Goal: Task Accomplishment & Management: Manage account settings

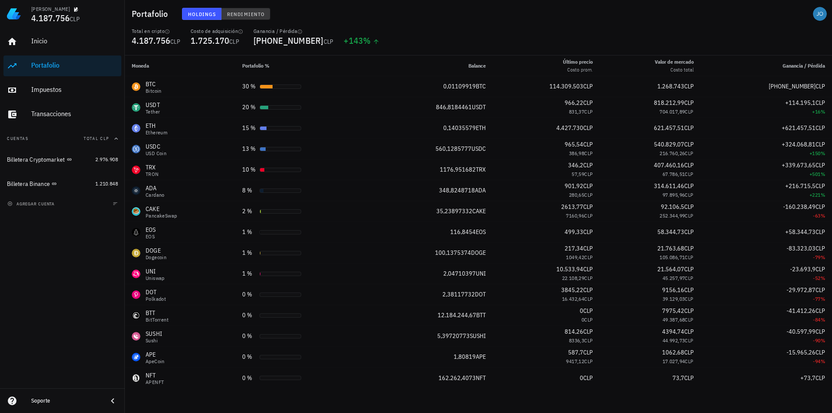
click at [250, 12] on span "Rendimiento" at bounding box center [246, 14] width 38 height 6
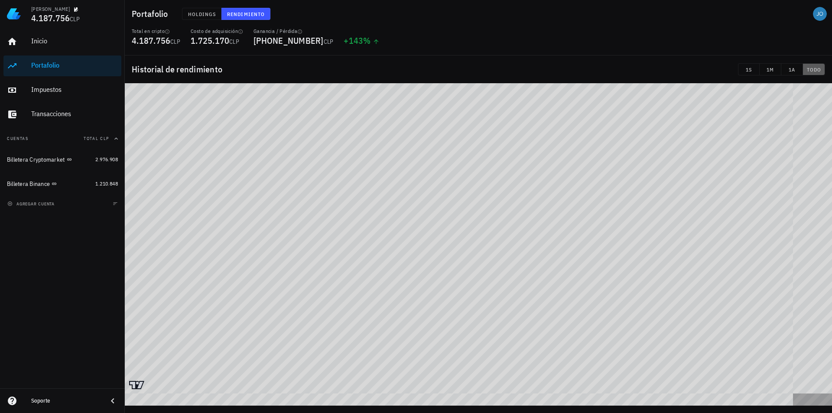
click at [817, 70] on span "TODO" at bounding box center [813, 69] width 15 height 6
click at [797, 71] on span "1A" at bounding box center [792, 69] width 14 height 6
click at [806, 68] on span "TODO" at bounding box center [813, 69] width 15 height 6
click at [33, 80] on div "Impuestos" at bounding box center [74, 89] width 87 height 19
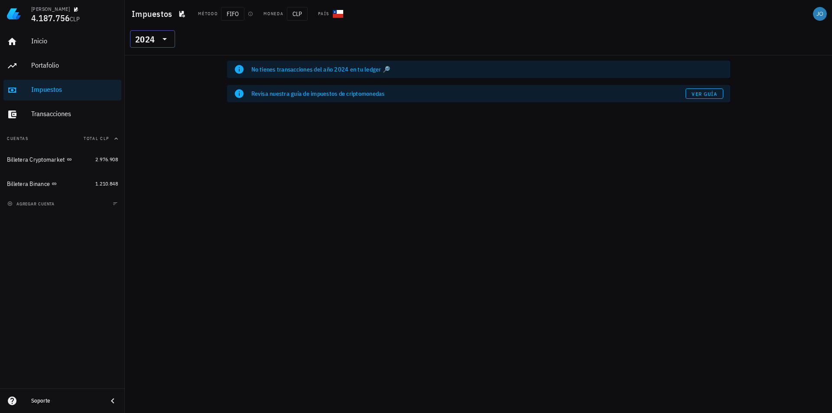
click at [164, 38] on icon at bounding box center [164, 39] width 4 height 2
click at [156, 67] on div "2025" at bounding box center [152, 62] width 31 height 14
click at [169, 40] on icon at bounding box center [164, 39] width 10 height 10
click at [157, 93] on div "2023" at bounding box center [152, 96] width 31 height 7
click at [156, 11] on h1 "Impuestos" at bounding box center [154, 14] width 44 height 14
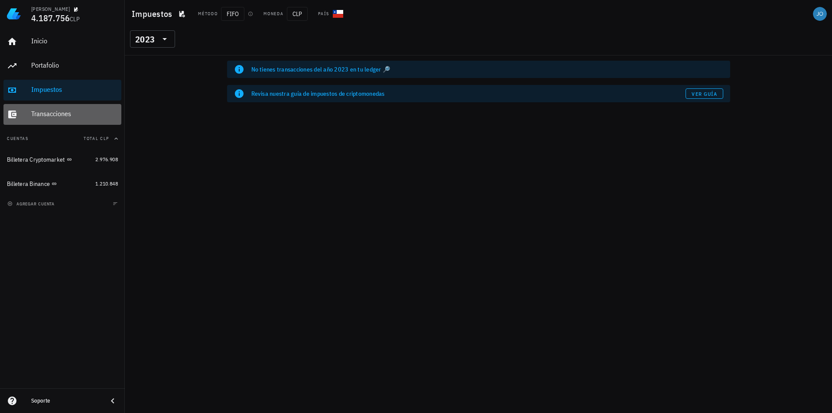
click at [68, 113] on div "Transacciones" at bounding box center [74, 114] width 87 height 8
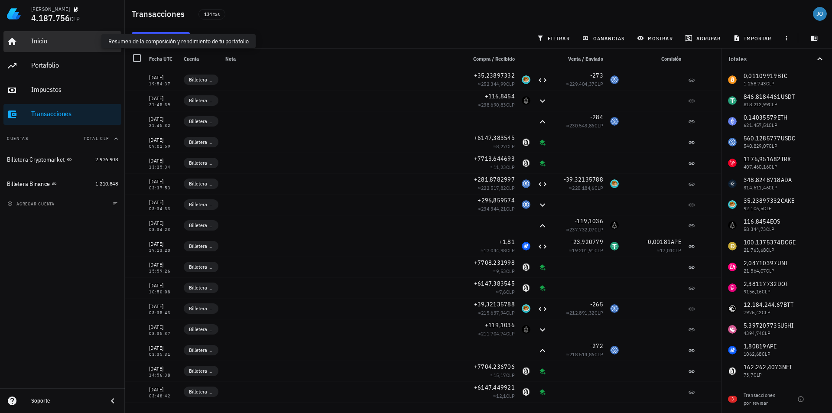
click at [53, 45] on div "Inicio" at bounding box center [74, 41] width 87 height 8
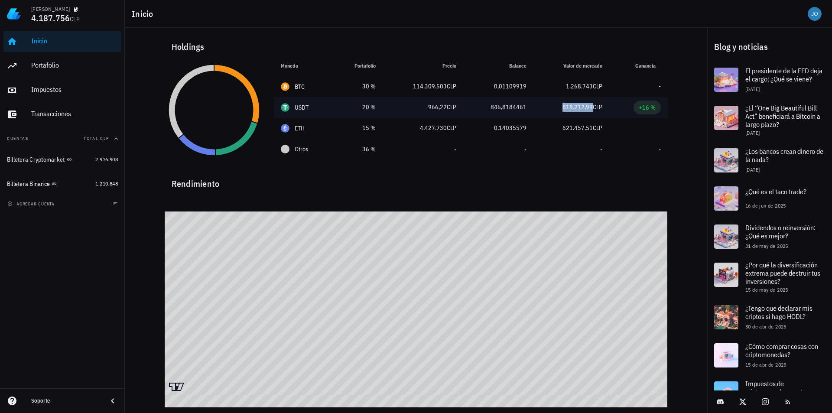
click at [585, 110] on span "818.212,99" at bounding box center [577, 107] width 30 height 8
click at [290, 104] on div "USDT" at bounding box center [303, 107] width 45 height 9
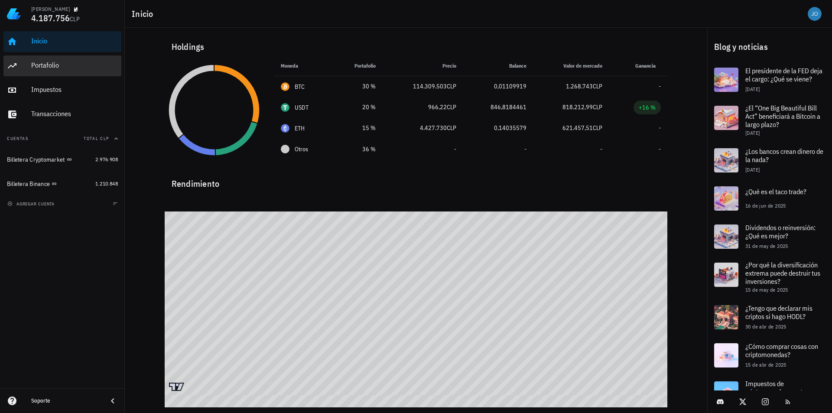
click at [65, 70] on div "Portafolio" at bounding box center [74, 65] width 87 height 19
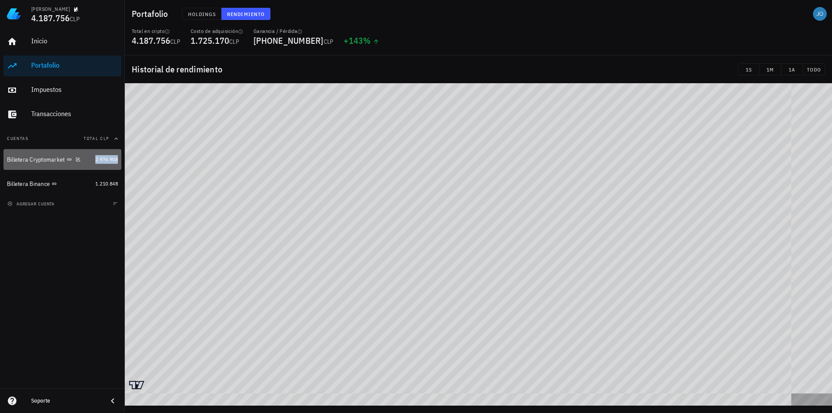
click at [99, 161] on span "2.976.908" at bounding box center [106, 159] width 23 height 6
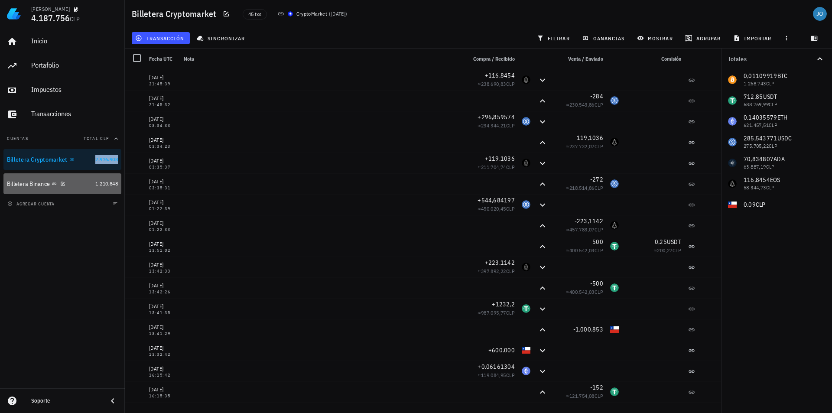
click at [109, 189] on link "Billetera Binance 1.210.848" at bounding box center [62, 183] width 118 height 21
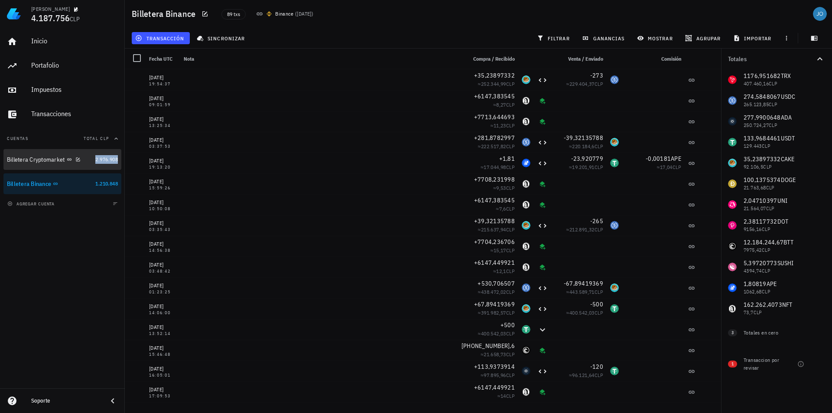
click at [71, 168] on div "Billetera Cryptomarket" at bounding box center [49, 159] width 85 height 19
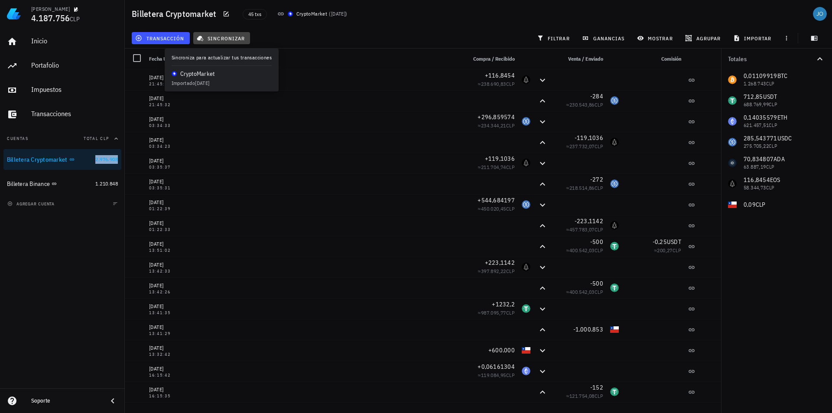
click at [225, 37] on span "sincronizar" at bounding box center [221, 38] width 46 height 7
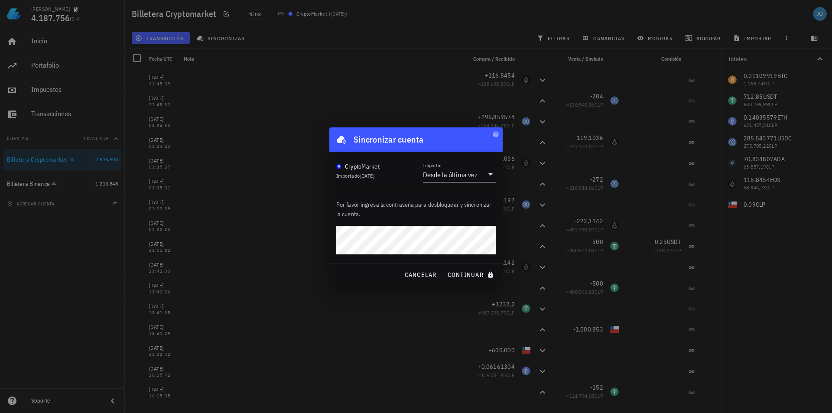
click at [486, 172] on icon at bounding box center [490, 174] width 10 height 10
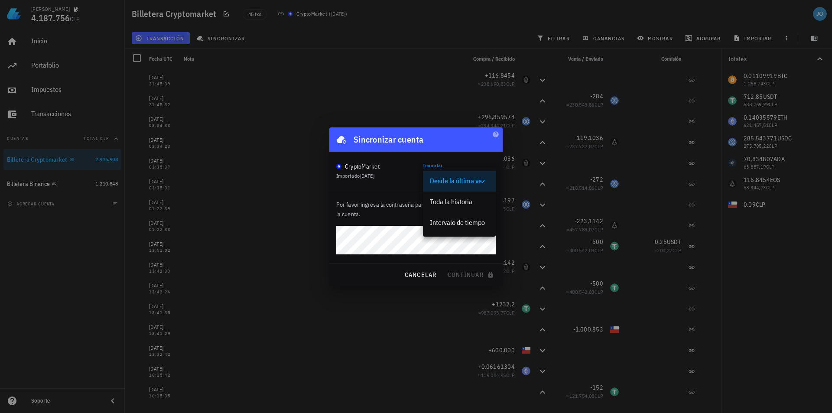
click at [403, 198] on div "Por favor ingresa la contraseña para desbloquear y sincronizar la cuenta." at bounding box center [415, 227] width 173 height 72
click at [396, 159] on div "CryptoMarket Importado [DATE] Importar Desde la última vez" at bounding box center [415, 171] width 173 height 39
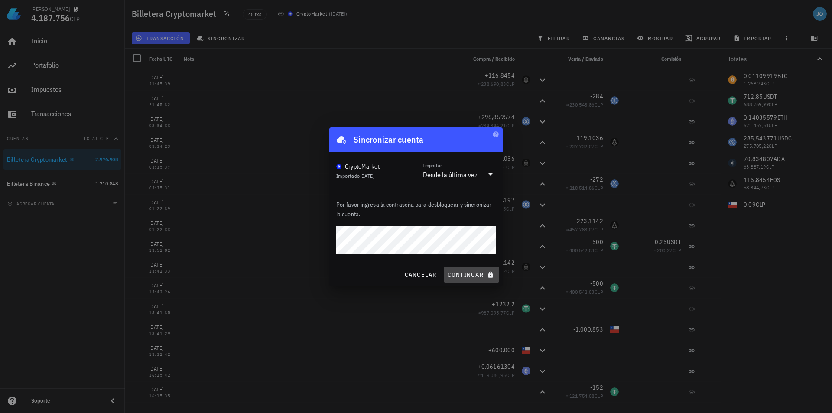
click at [466, 273] on span "continuar" at bounding box center [471, 275] width 49 height 8
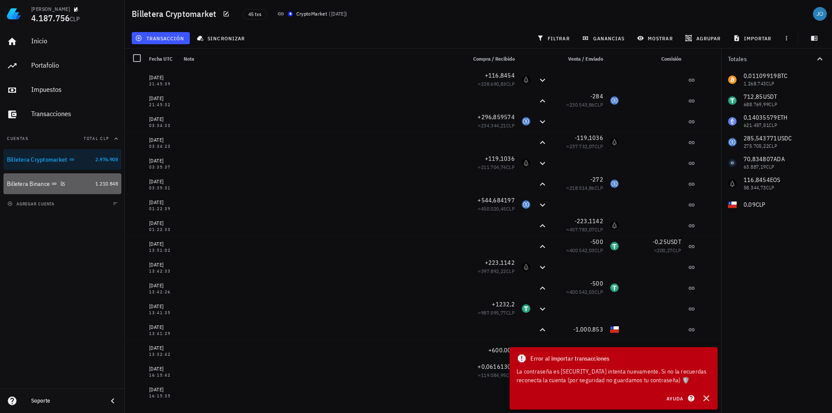
click at [91, 183] on link "Billetera Binance 1.210.848" at bounding box center [62, 183] width 118 height 21
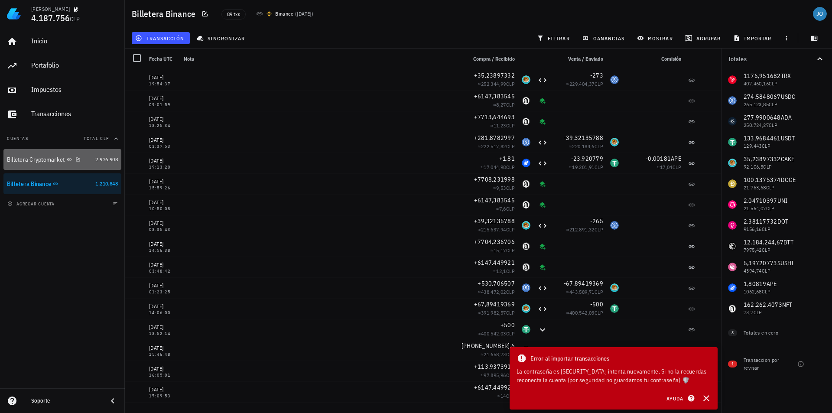
click at [98, 155] on div "2.976.908" at bounding box center [106, 159] width 23 height 9
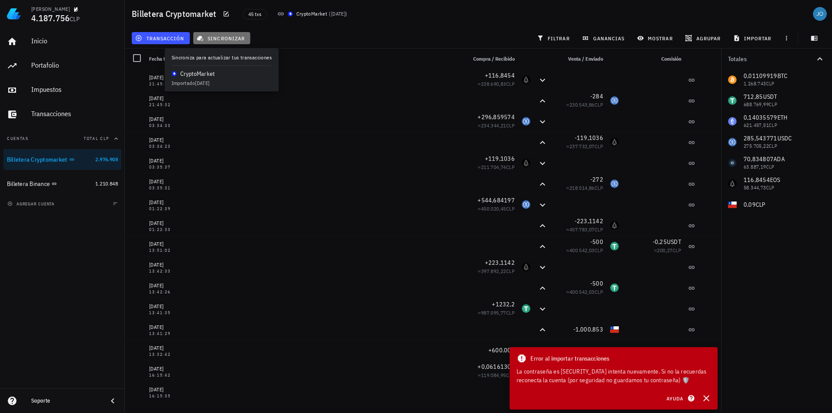
click at [211, 36] on span "sincronizar" at bounding box center [221, 38] width 46 height 7
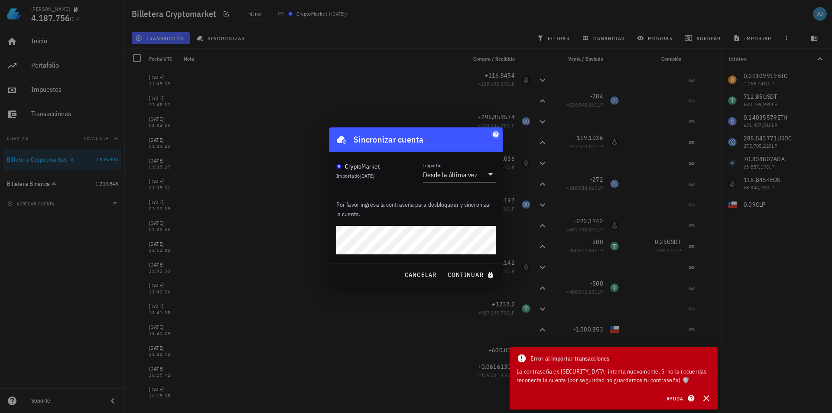
click at [492, 133] on icon "button" at bounding box center [495, 134] width 7 height 7
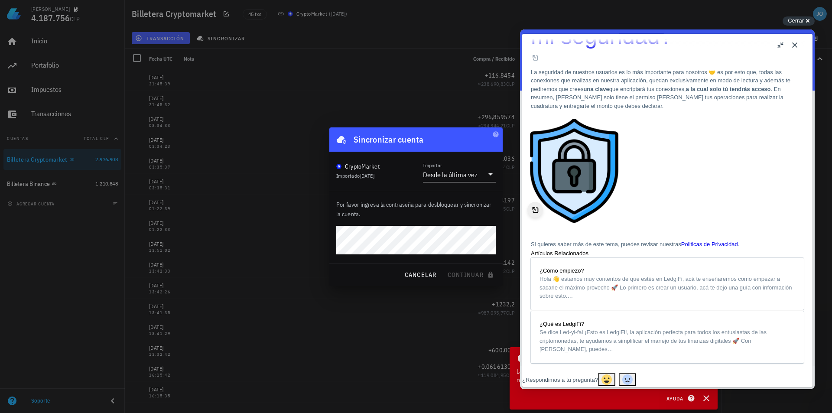
scroll to position [62, 0]
click at [796, 47] on button "Close" at bounding box center [795, 45] width 14 height 14
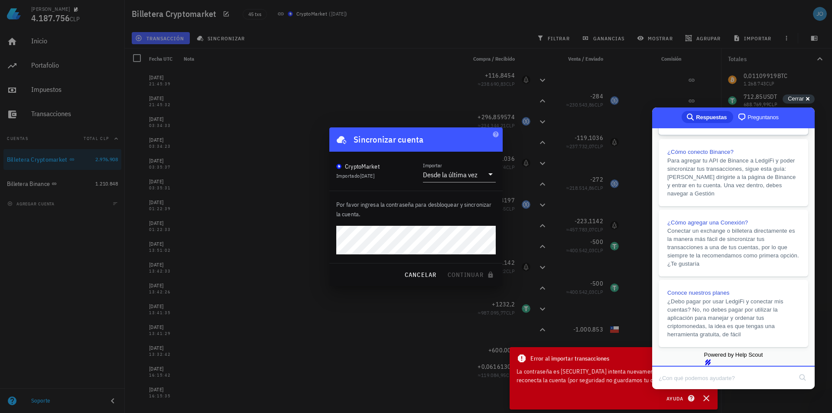
scroll to position [184, 0]
click at [810, 99] on div "Cerrar cross-small" at bounding box center [798, 98] width 32 height 9
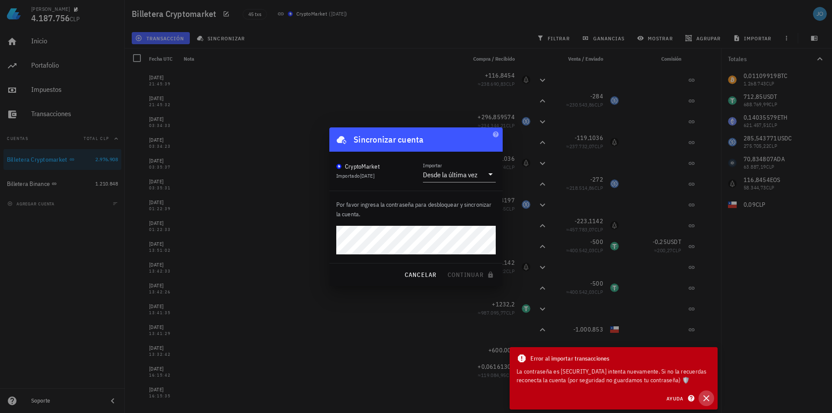
click at [703, 398] on icon "button" at bounding box center [706, 398] width 10 height 10
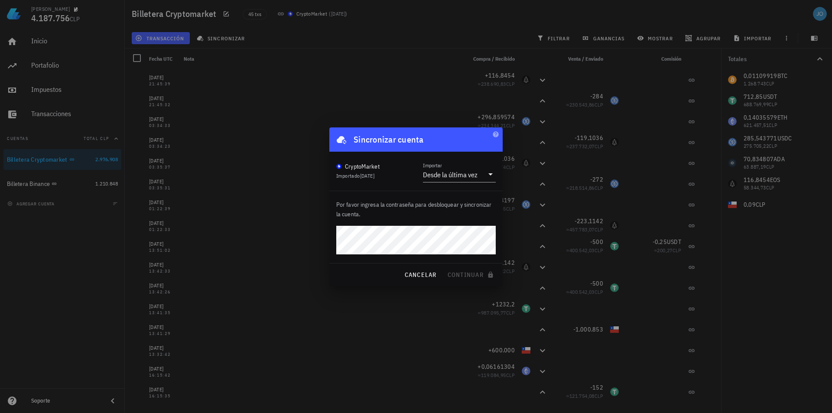
click at [331, 321] on div at bounding box center [416, 206] width 832 height 413
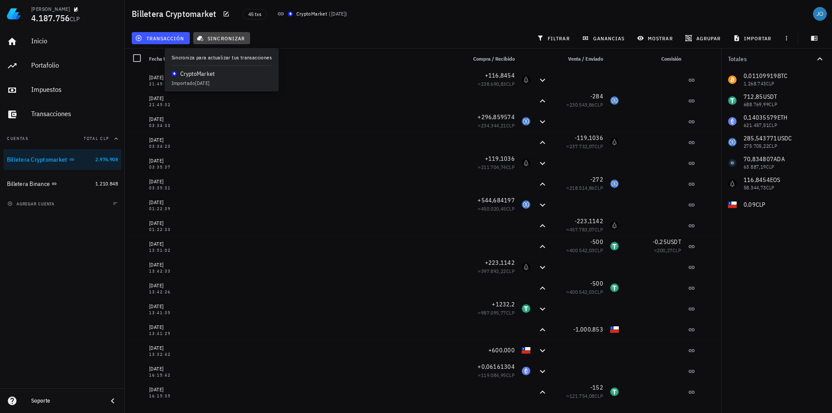
click at [200, 37] on icon "button" at bounding box center [200, 39] width 6 height 6
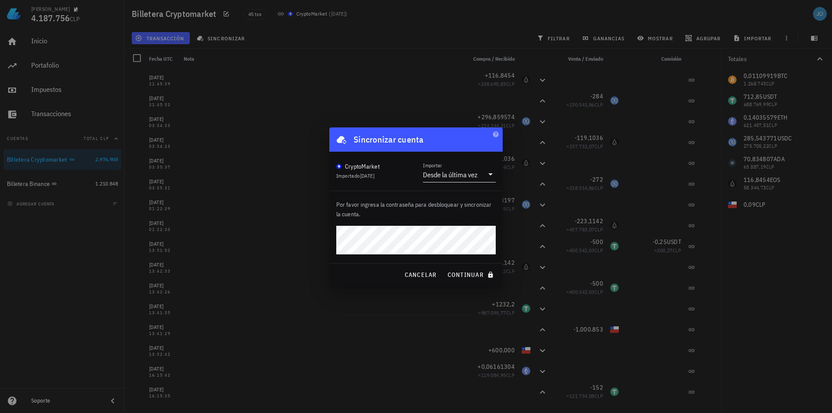
click at [488, 175] on icon at bounding box center [490, 174] width 10 height 10
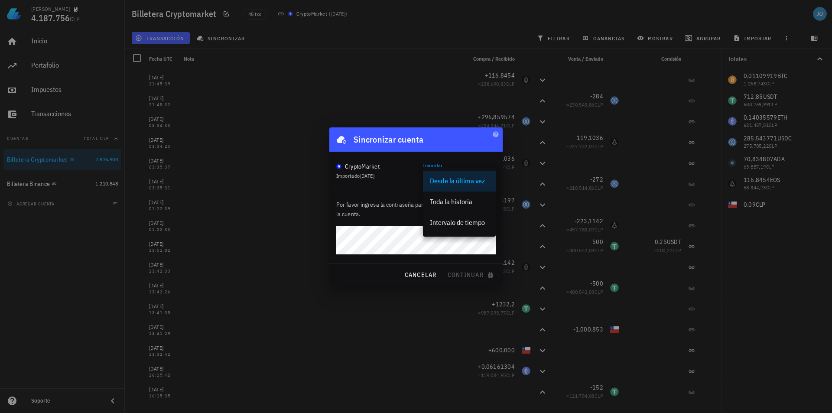
click at [468, 181] on div "Desde la última vez" at bounding box center [459, 181] width 59 height 8
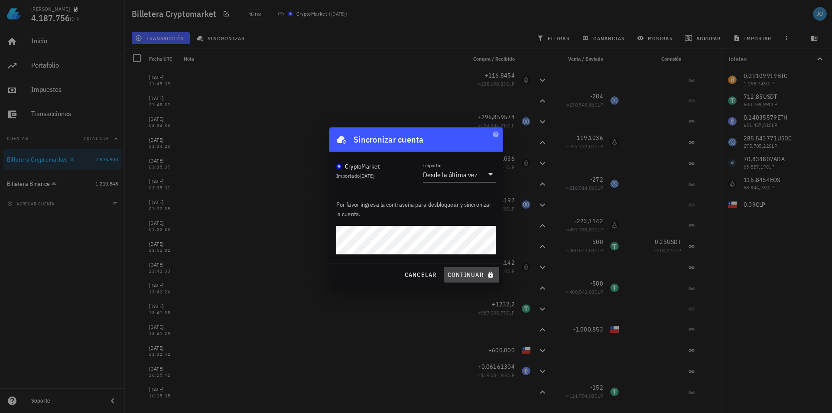
click at [476, 276] on span "continuar" at bounding box center [471, 275] width 49 height 8
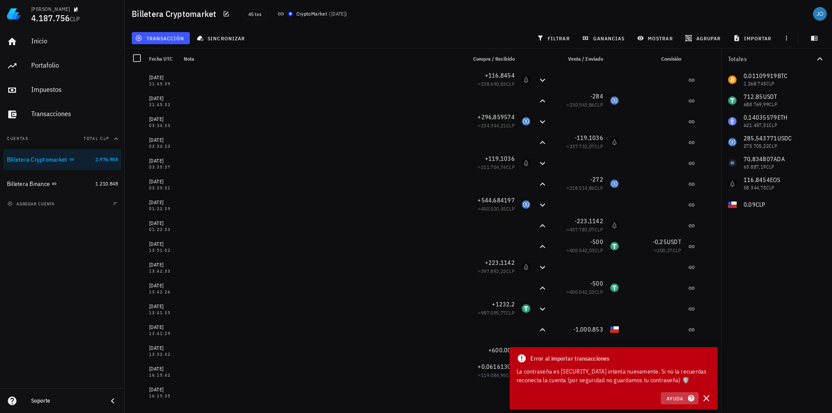
click at [693, 398] on icon "button" at bounding box center [691, 398] width 6 height 6
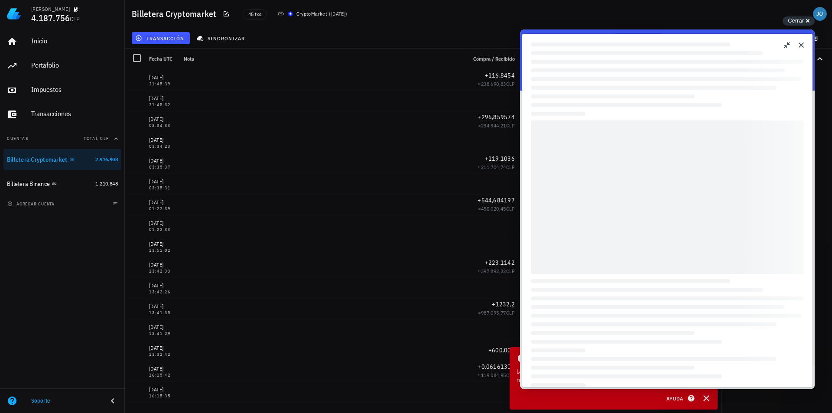
scroll to position [7, 0]
click at [804, 49] on button "Close" at bounding box center [801, 45] width 14 height 14
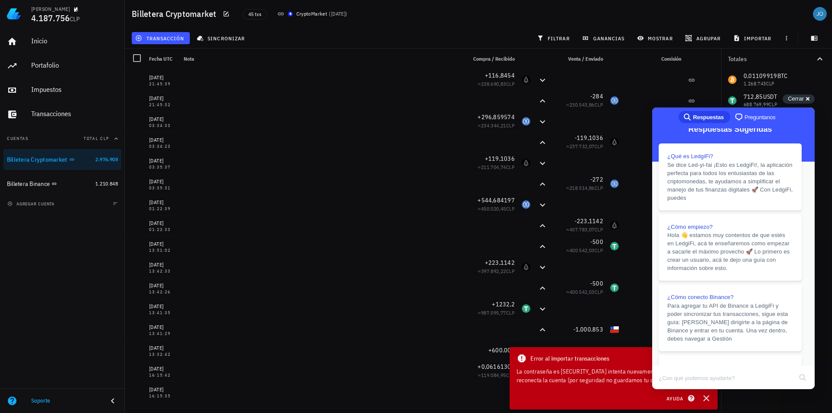
scroll to position [16, 0]
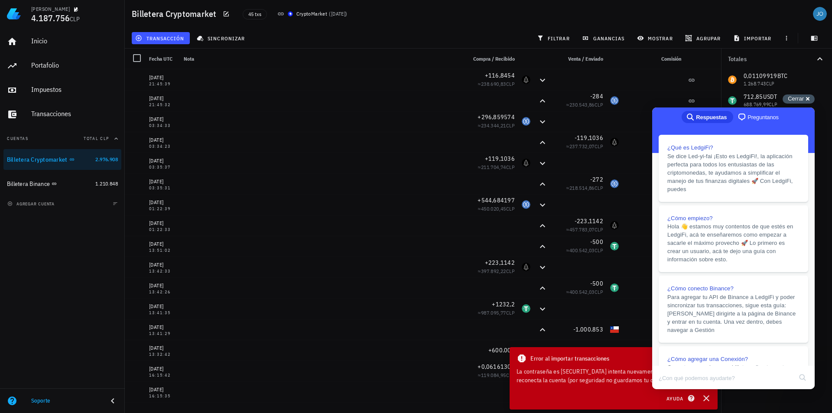
click at [802, 100] on span "Cerrar" at bounding box center [796, 98] width 16 height 6
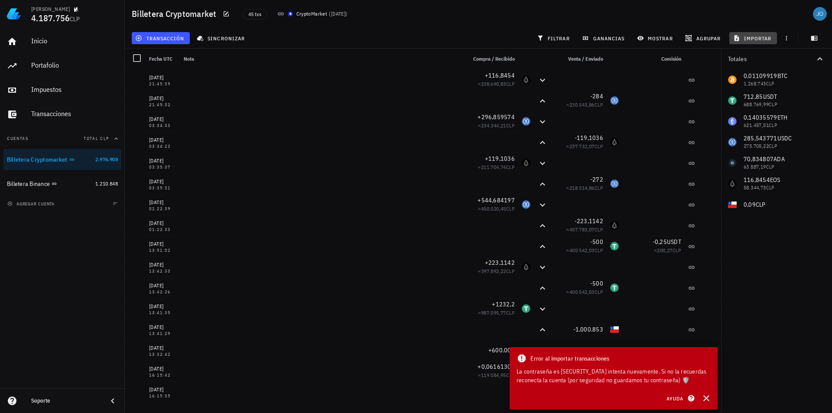
click at [751, 36] on span "importar" at bounding box center [753, 38] width 37 height 7
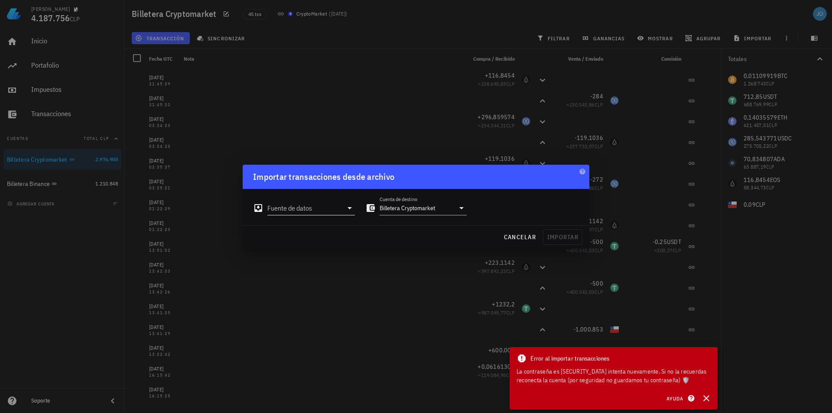
click at [352, 212] on icon at bounding box center [349, 208] width 10 height 10
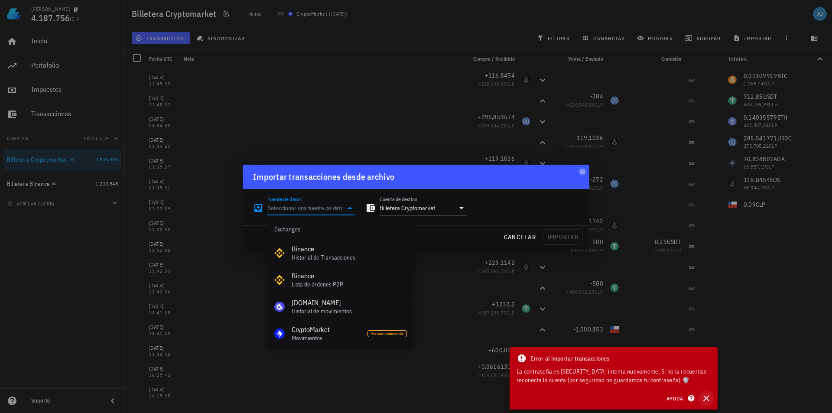
click at [703, 397] on icon "button" at bounding box center [706, 398] width 10 height 10
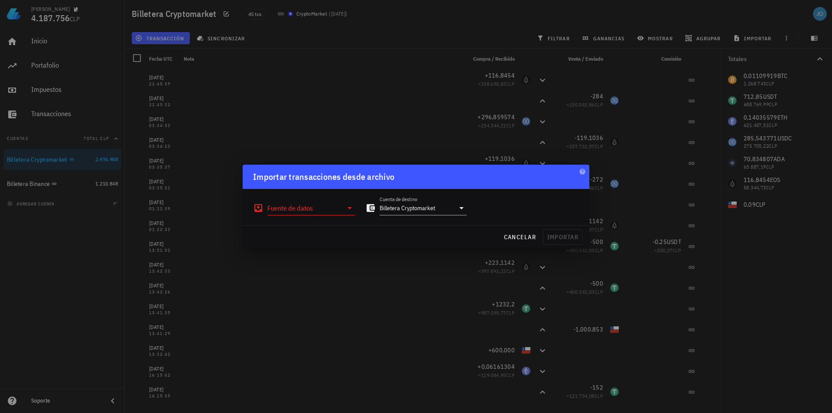
click at [345, 211] on icon at bounding box center [349, 208] width 10 height 10
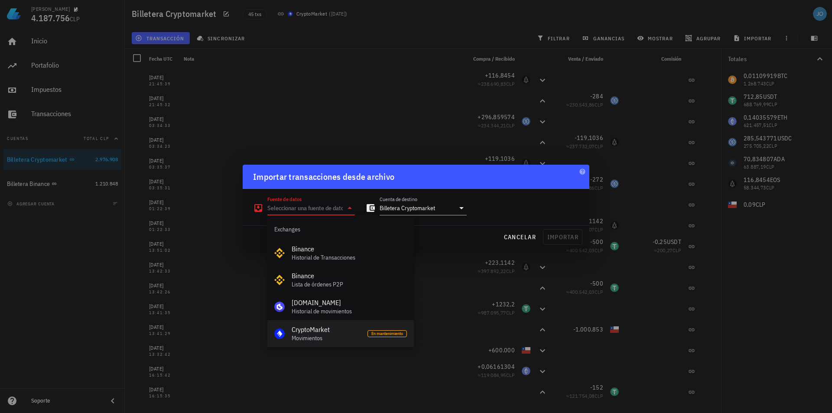
click at [327, 330] on div "CryptoMarket" at bounding box center [326, 329] width 69 height 8
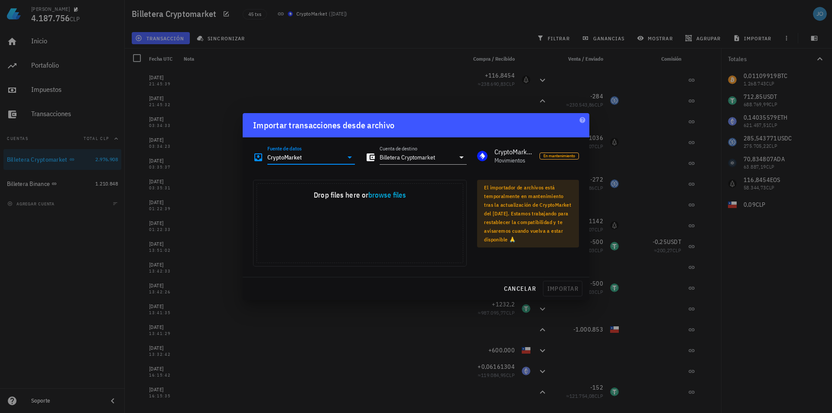
click at [347, 154] on icon at bounding box center [349, 157] width 10 height 10
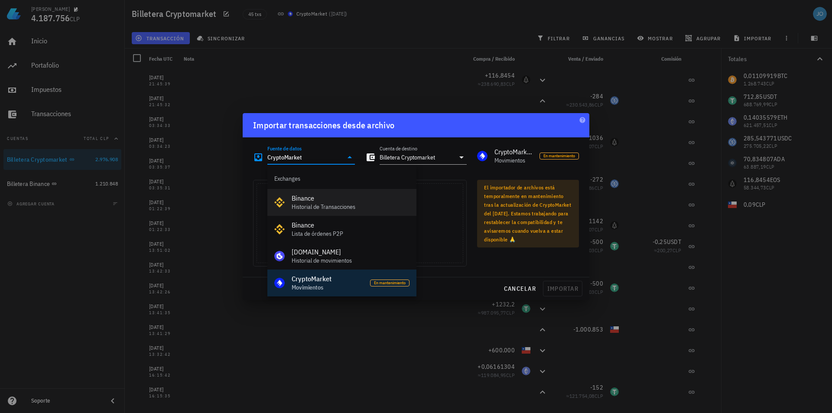
click at [360, 213] on div "Binance Historial de Transacciones" at bounding box center [351, 202] width 118 height 27
type input "Binance"
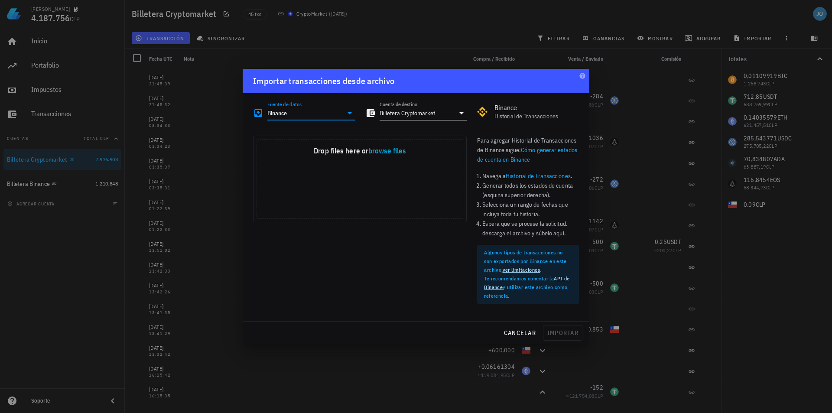
click at [374, 54] on div at bounding box center [416, 206] width 832 height 413
click at [530, 332] on span "cancelar" at bounding box center [519, 333] width 32 height 8
